Goal: Transaction & Acquisition: Download file/media

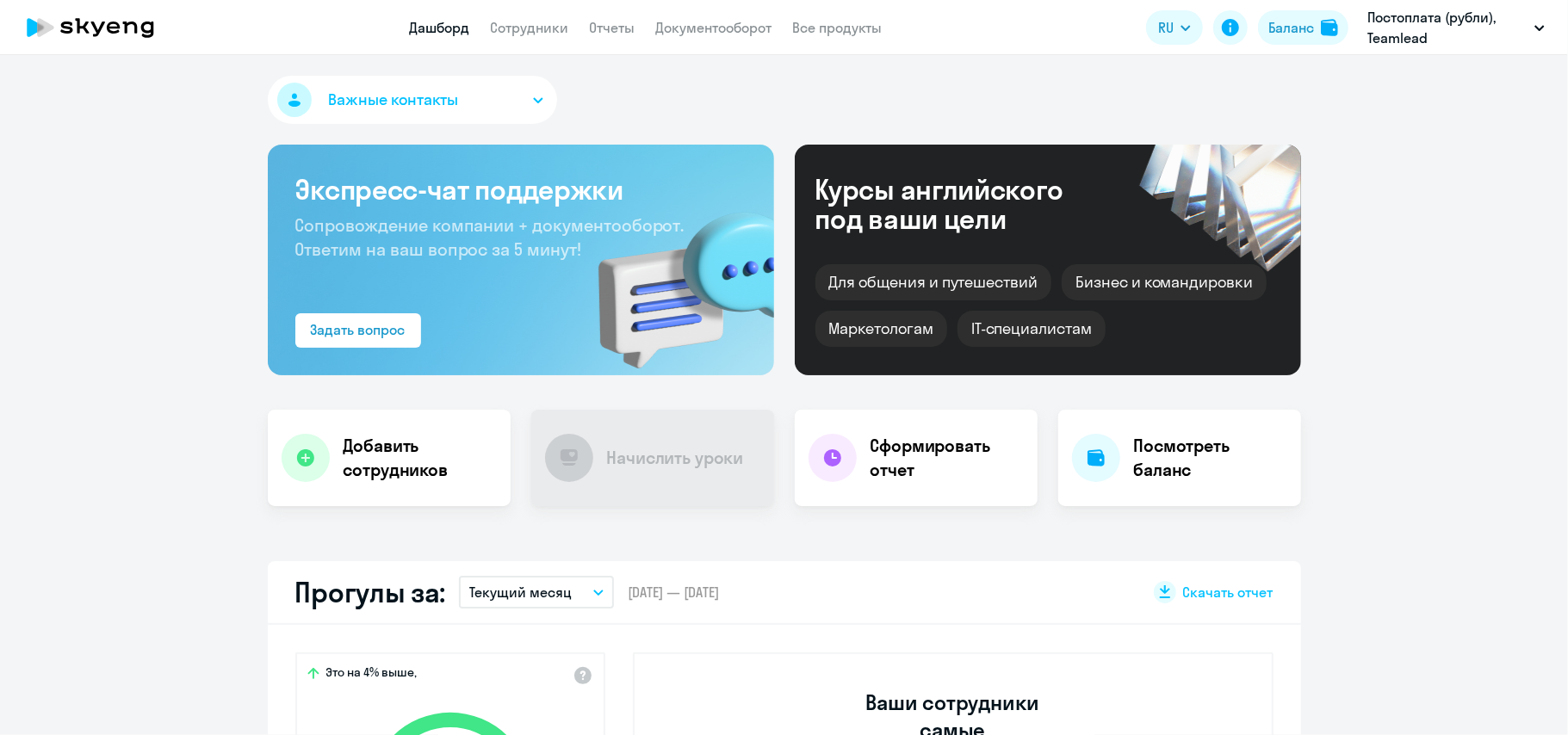
select select "30"
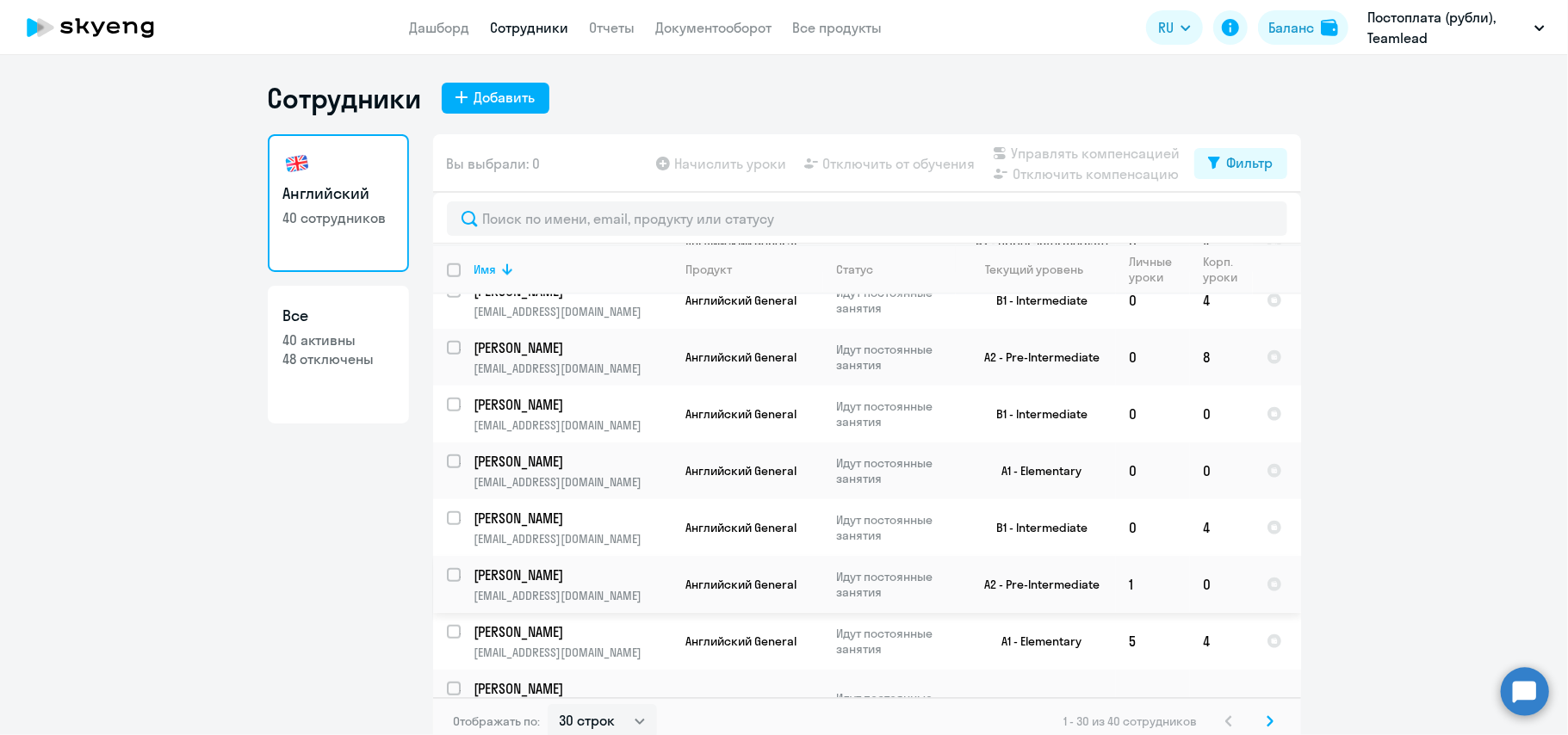
scroll to position [10, 0]
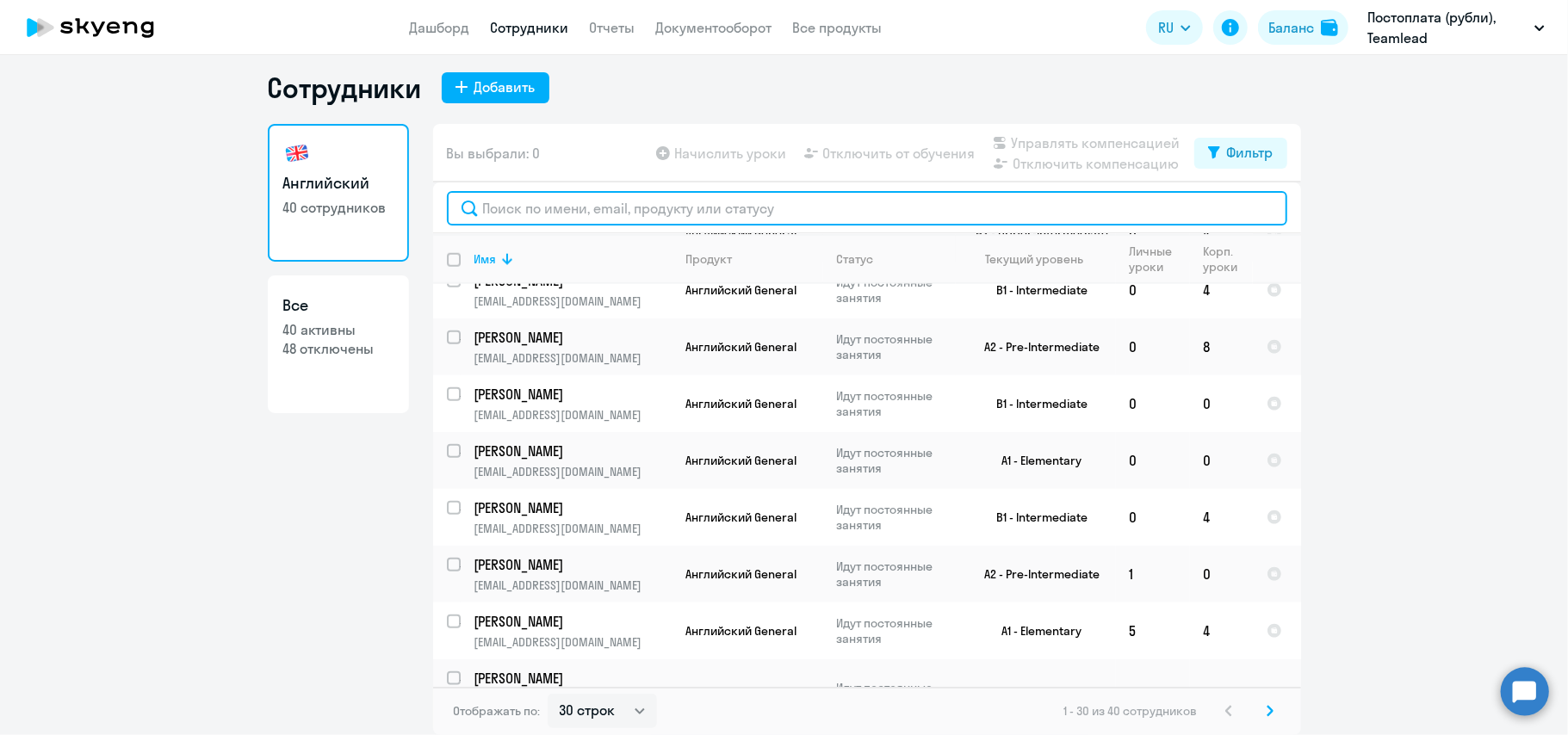
click at [665, 207] on input "text" at bounding box center [867, 209] width 841 height 35
type input "в"
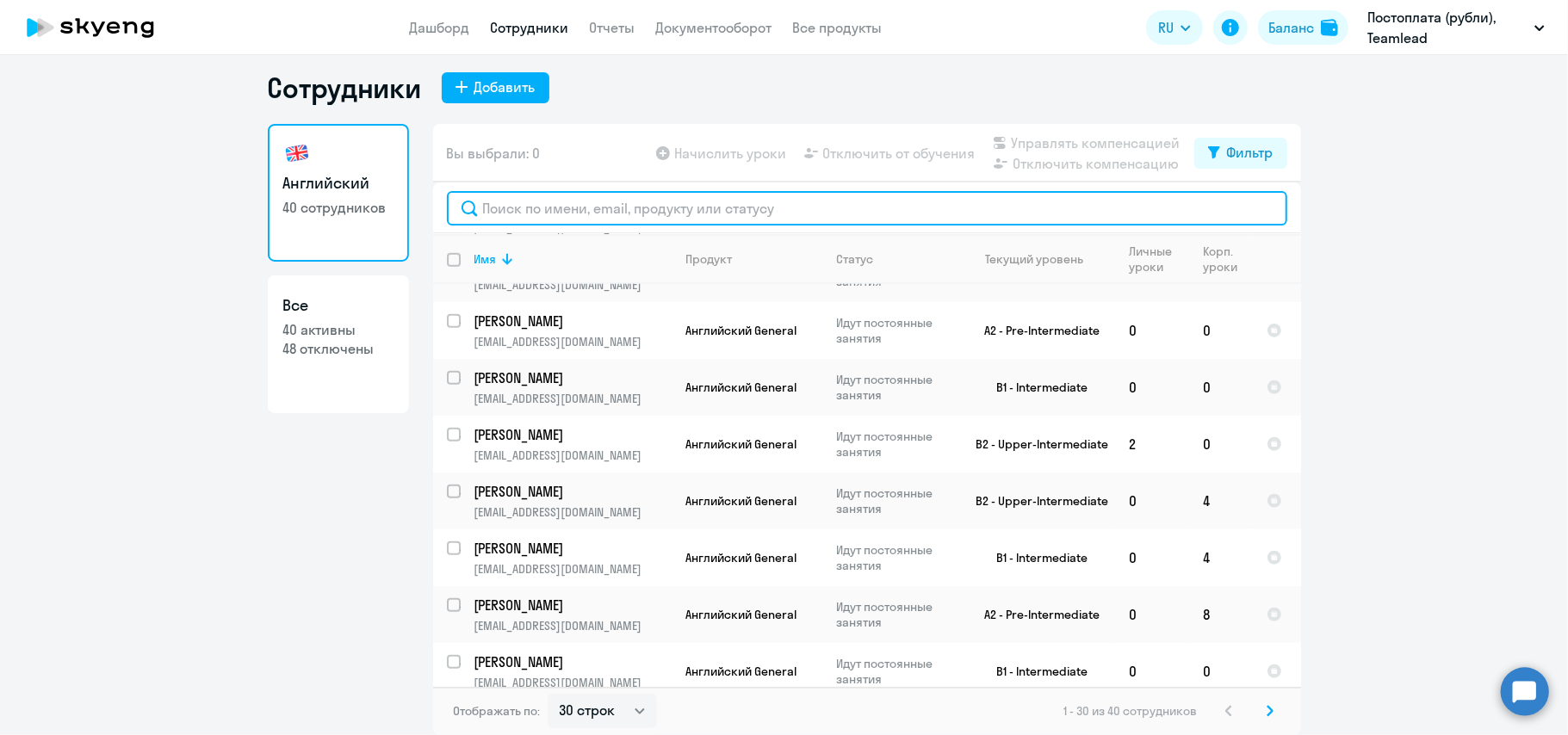
scroll to position [1319, 0]
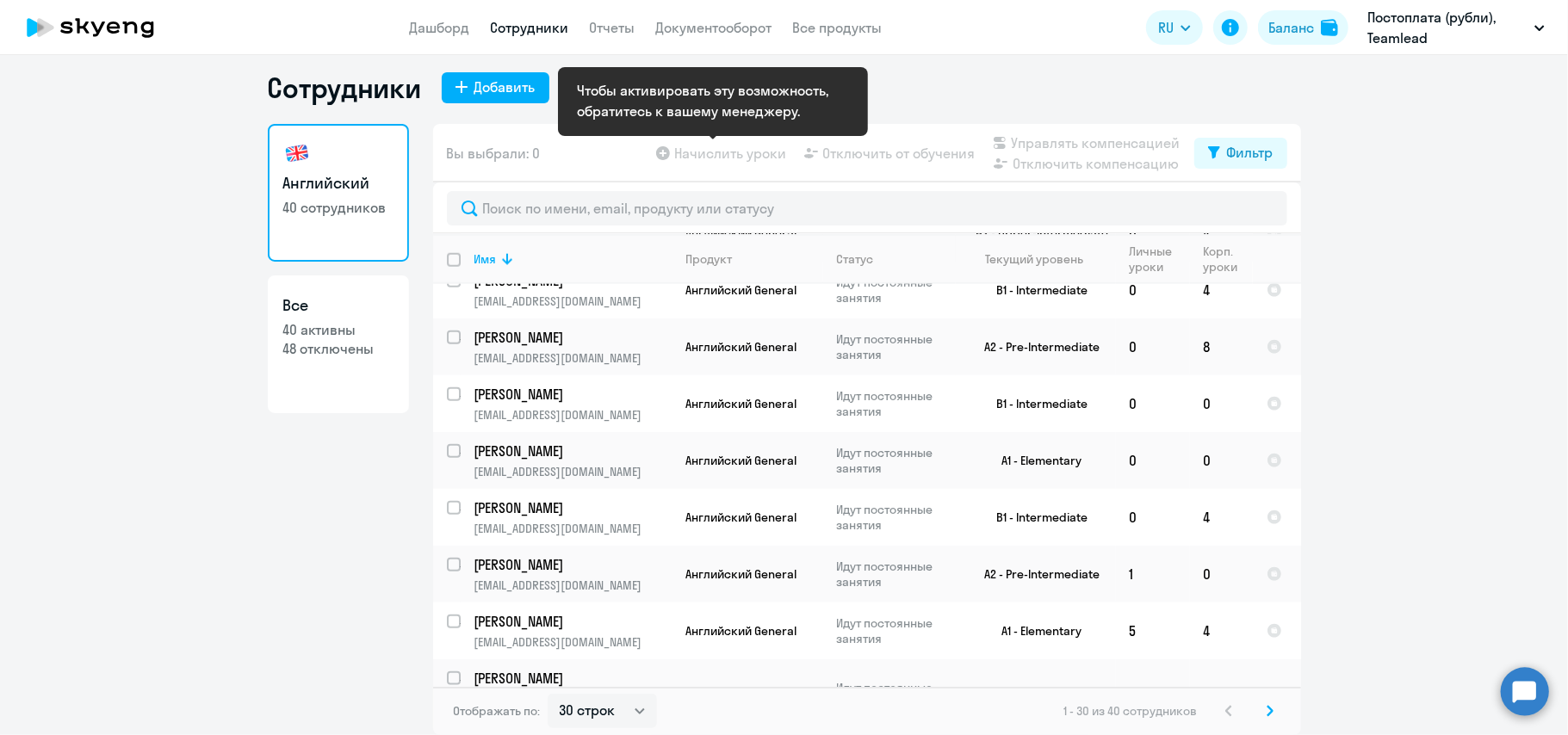
click at [716, 155] on app-table-action-button "Начислить уроки" at bounding box center [719, 153] width 134 height 21
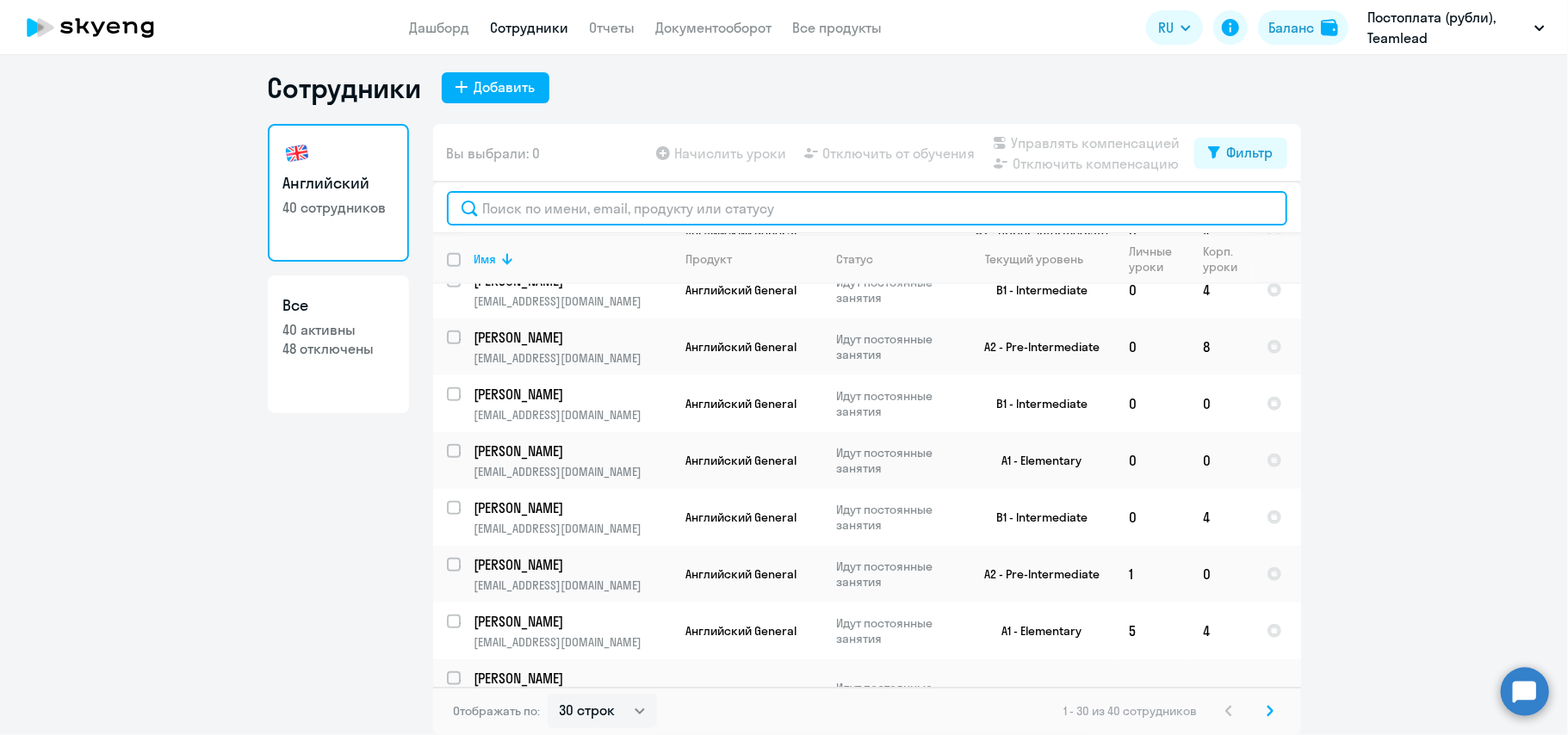
click at [710, 209] on input "text" at bounding box center [867, 209] width 841 height 35
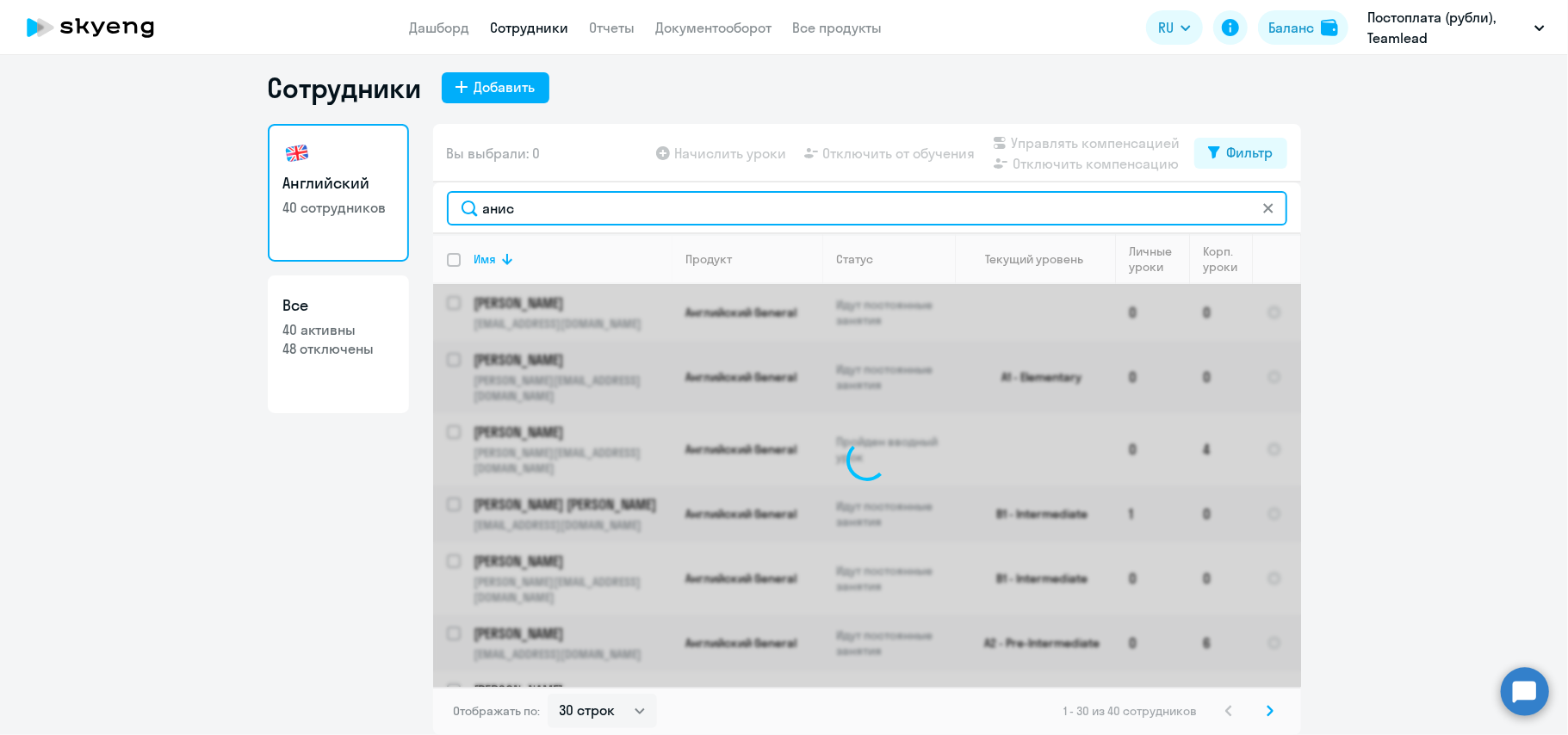
scroll to position [0, 0]
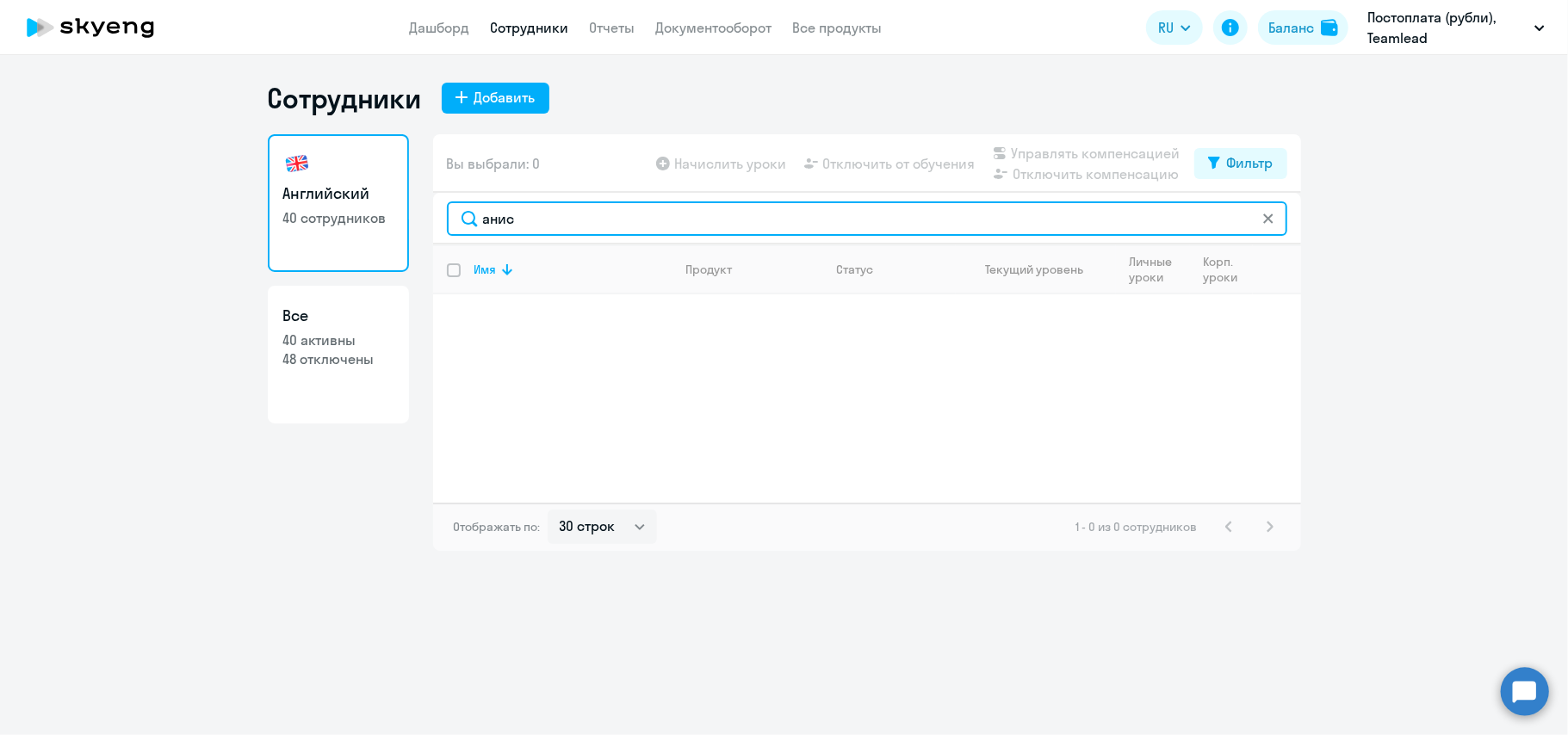
click at [710, 209] on input "анис" at bounding box center [867, 219] width 841 height 35
type input "[PERSON_NAME]"
type input "anis"
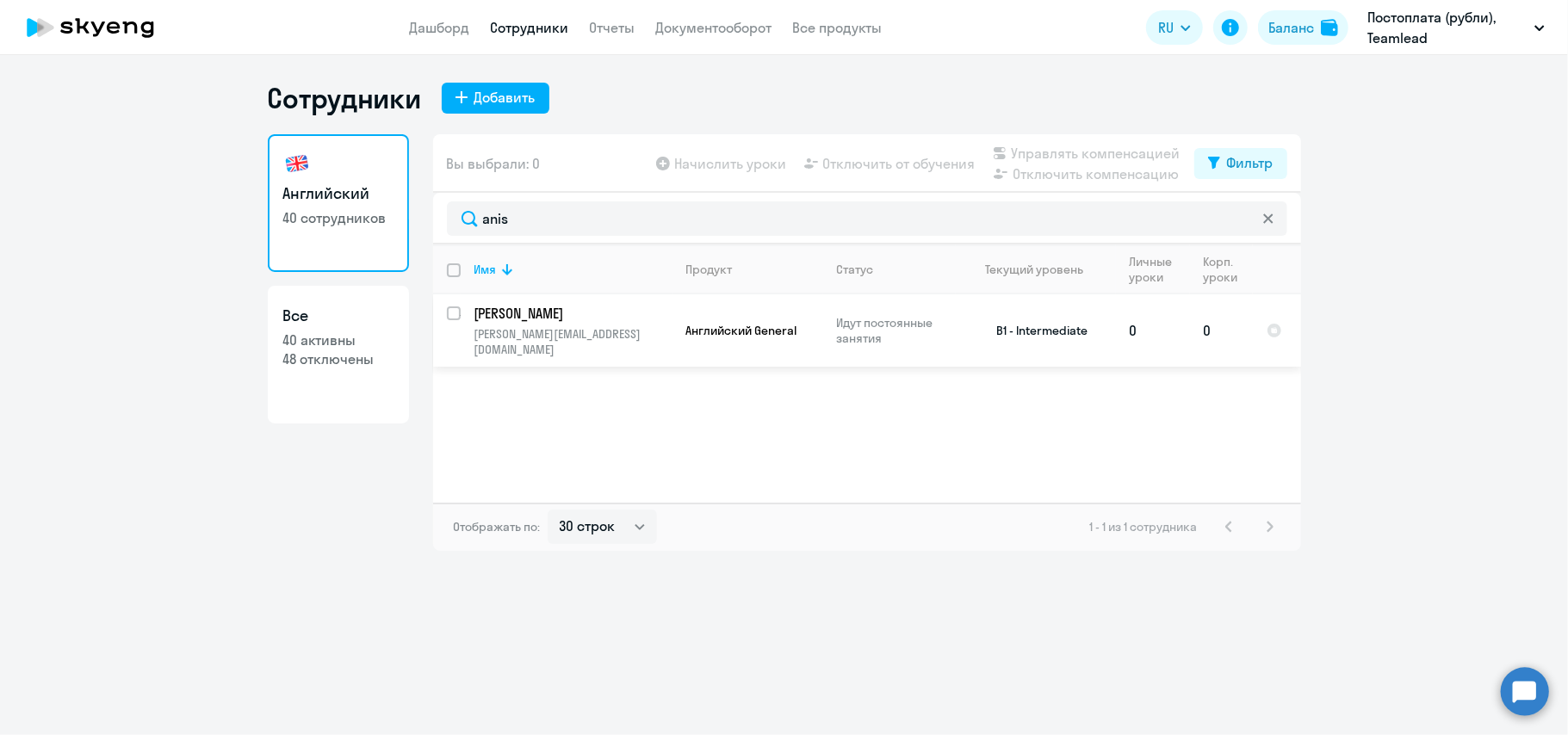
click at [456, 315] on input "select row 16340187" at bounding box center [465, 323] width 35 height 35
checkbox input "true"
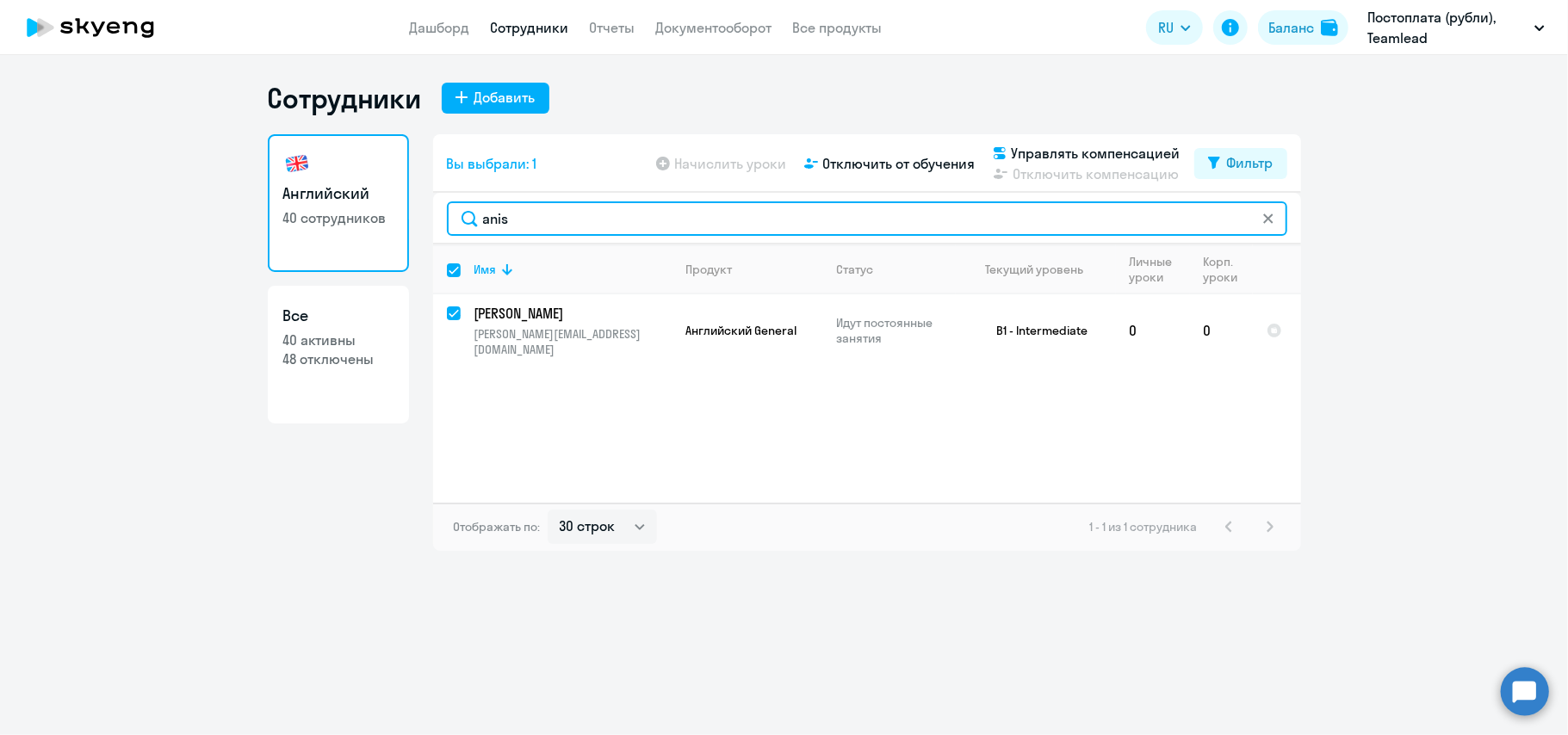
click at [553, 231] on input "anis" at bounding box center [867, 219] width 841 height 35
type input "an"
checkbox input "false"
type input "a"
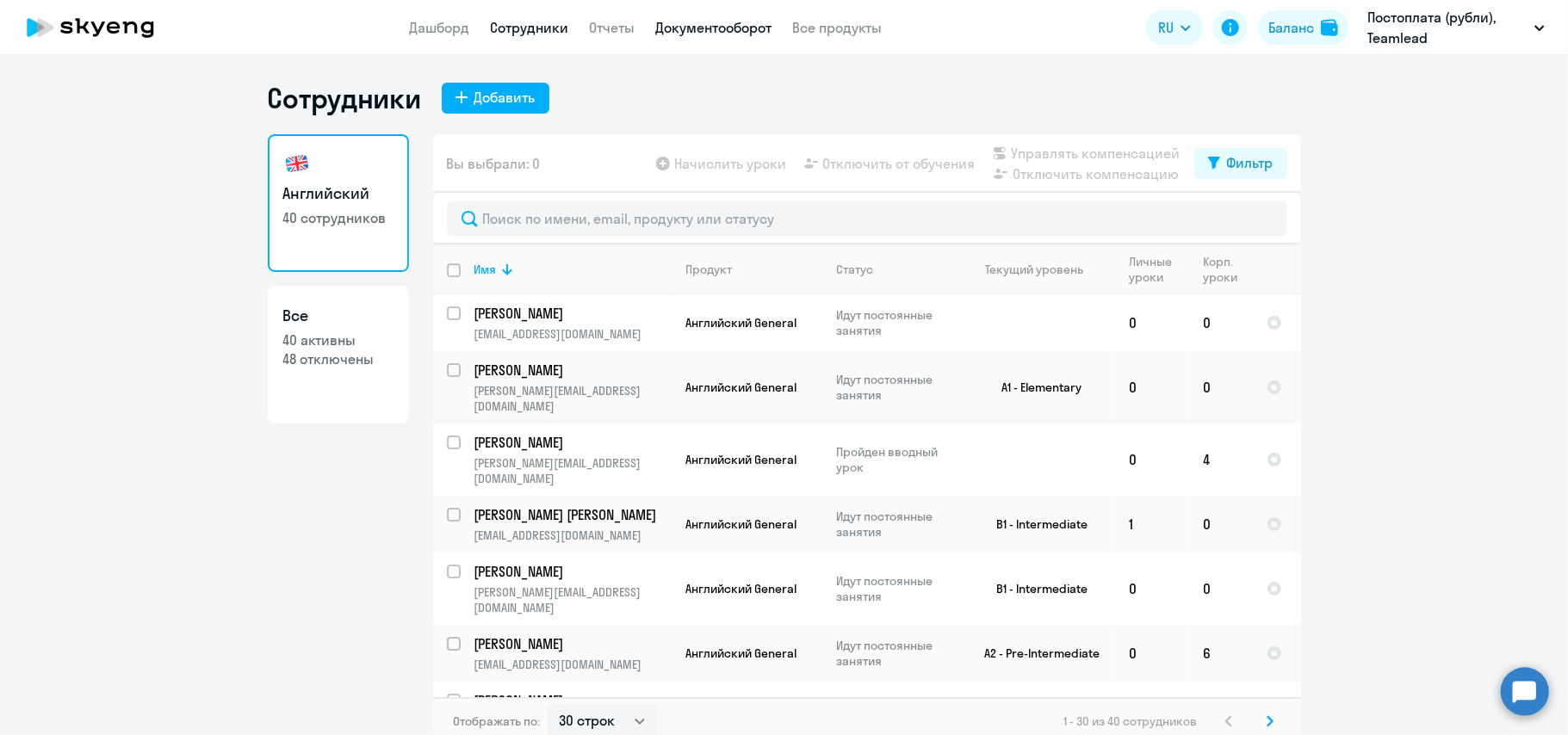
click at [706, 31] on link "Документооборот" at bounding box center [714, 27] width 117 height 17
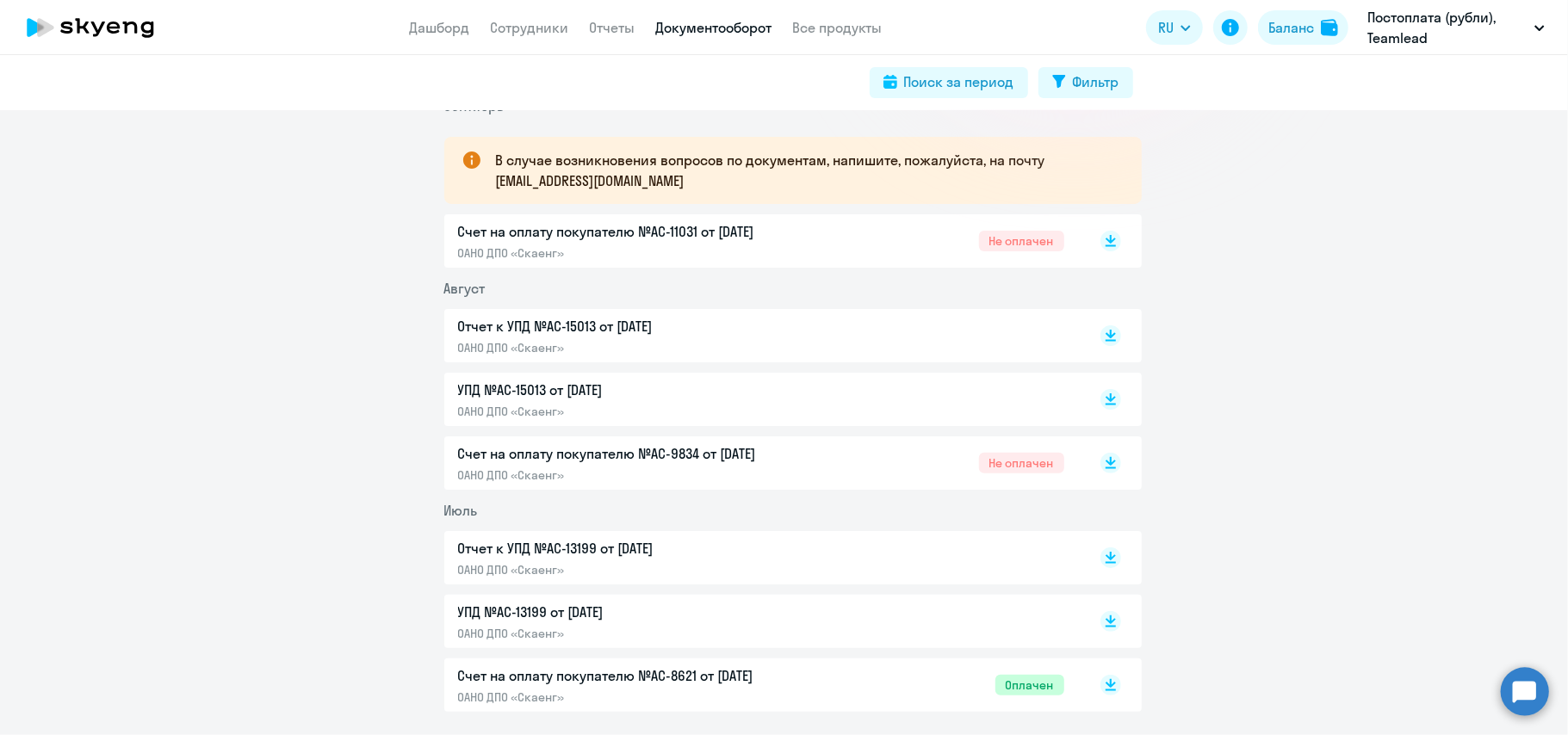
scroll to position [288, 0]
click at [1101, 470] on rect at bounding box center [1111, 464] width 21 height 21
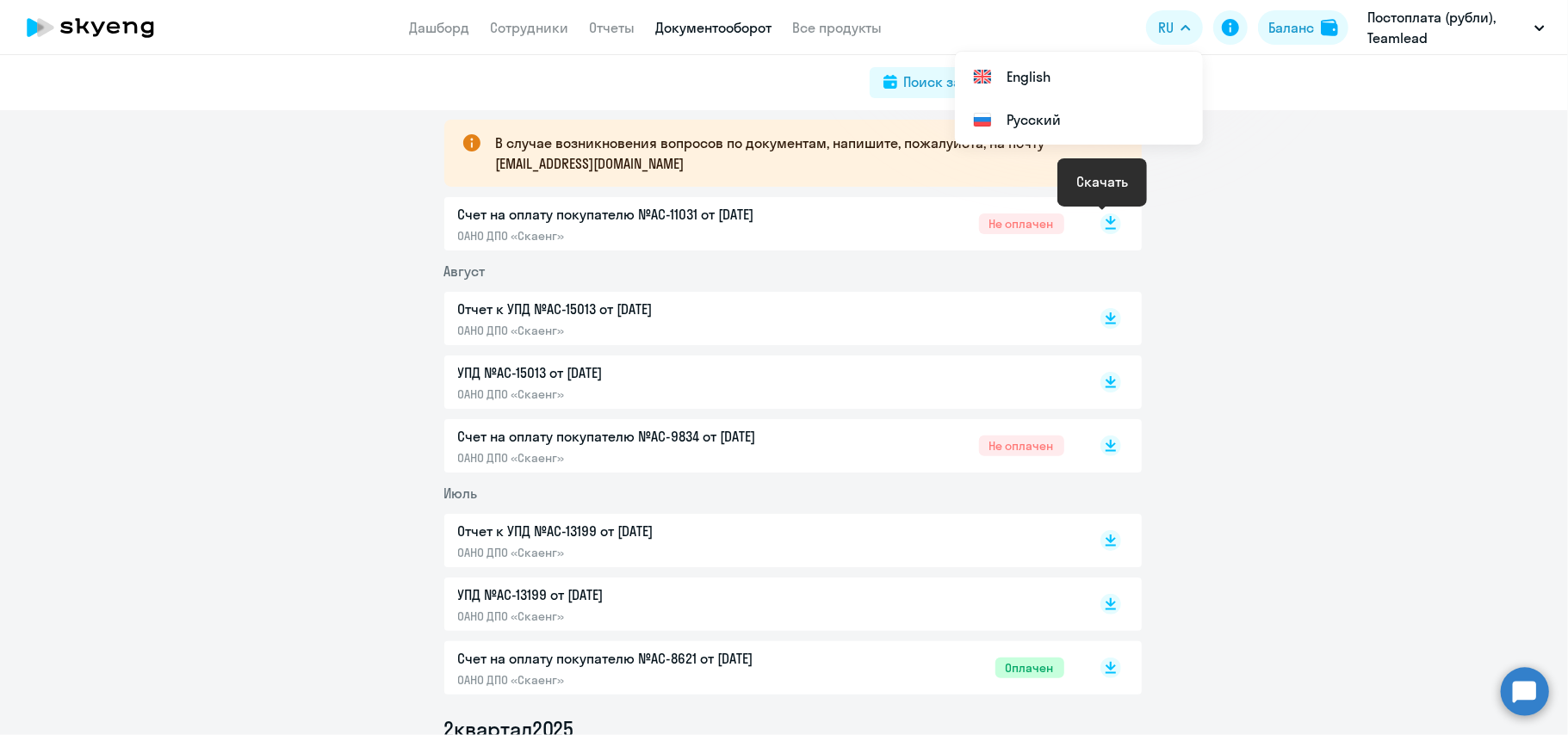
click at [1101, 231] on rect at bounding box center [1111, 223] width 21 height 21
click at [1107, 224] on rect at bounding box center [1111, 223] width 21 height 21
click at [1104, 224] on rect at bounding box center [1111, 223] width 21 height 21
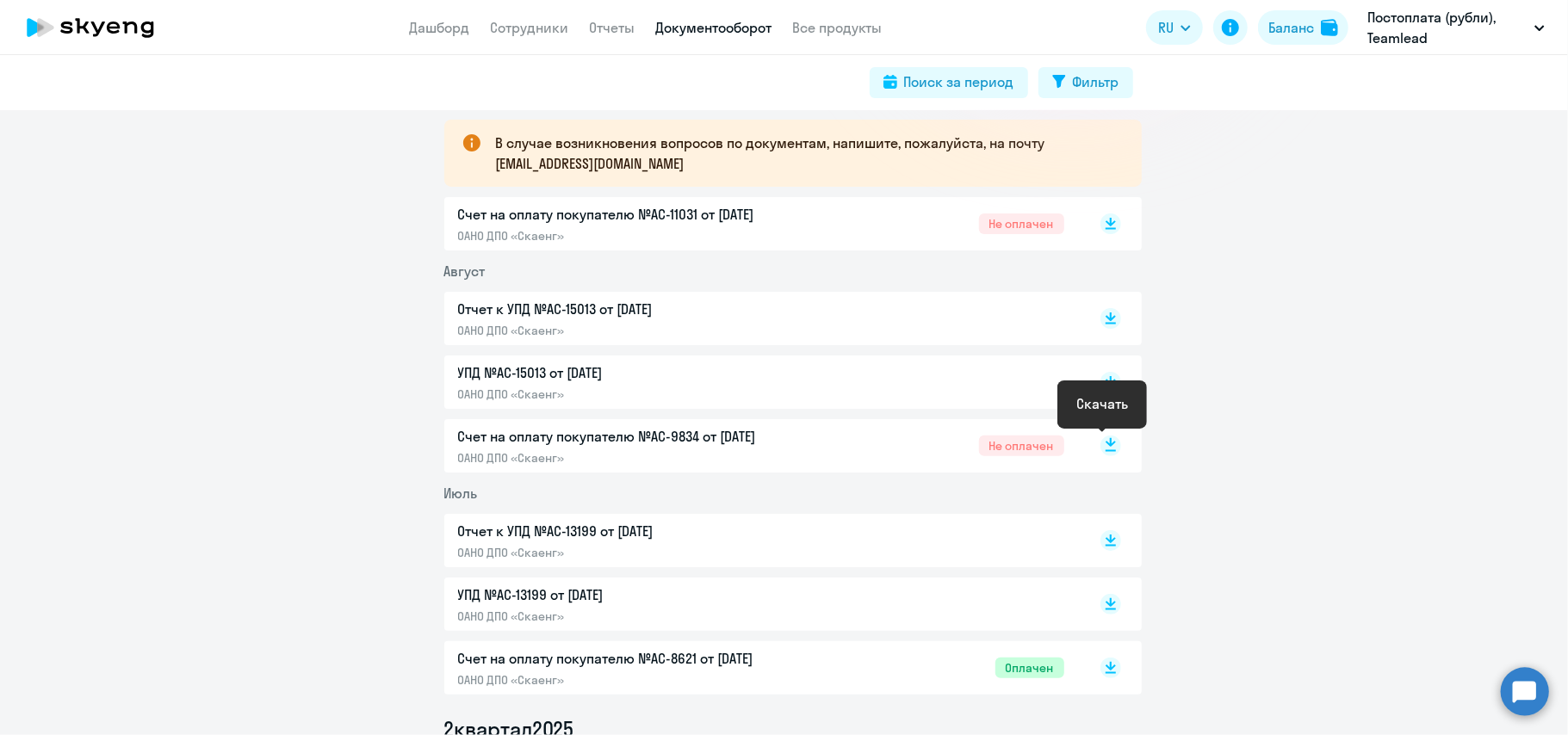
click at [1101, 445] on rect at bounding box center [1111, 445] width 21 height 21
click at [1387, 36] on p "Постоплата (рубли), Teamlead" at bounding box center [1448, 27] width 160 height 41
click at [1537, 32] on button "Постоплата (рубли), Teamlead" at bounding box center [1457, 27] width 195 height 41
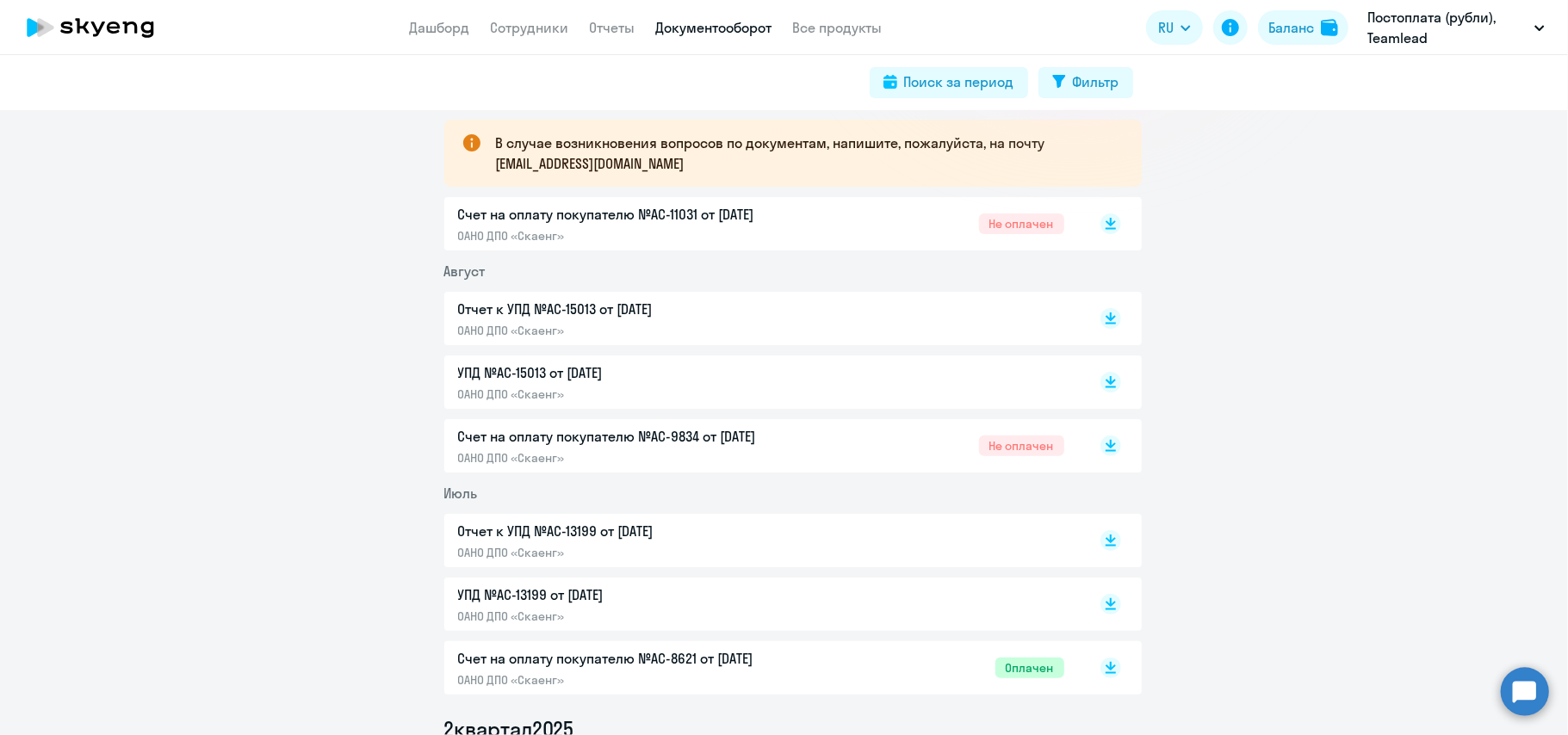
click at [530, 219] on p "Счет на оплату покупателю №AC-11031 от [DATE]" at bounding box center [639, 214] width 362 height 21
